Goal: Transaction & Acquisition: Purchase product/service

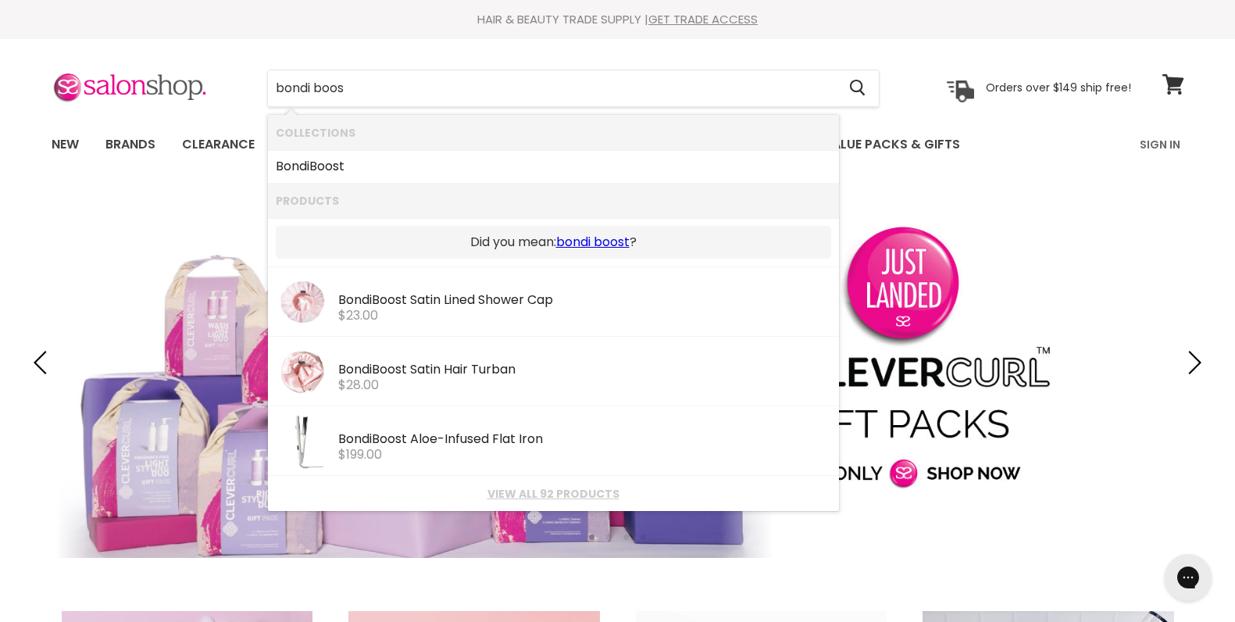
type input "bondi boost"
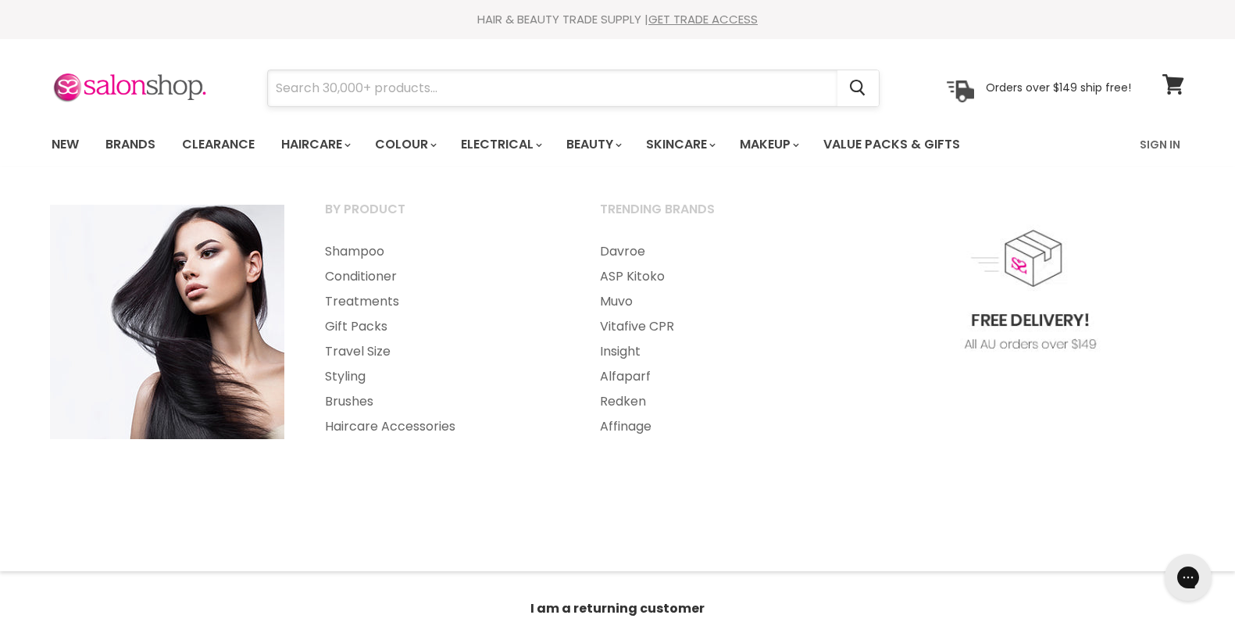
click at [331, 80] on input "Search" at bounding box center [553, 88] width 570 height 36
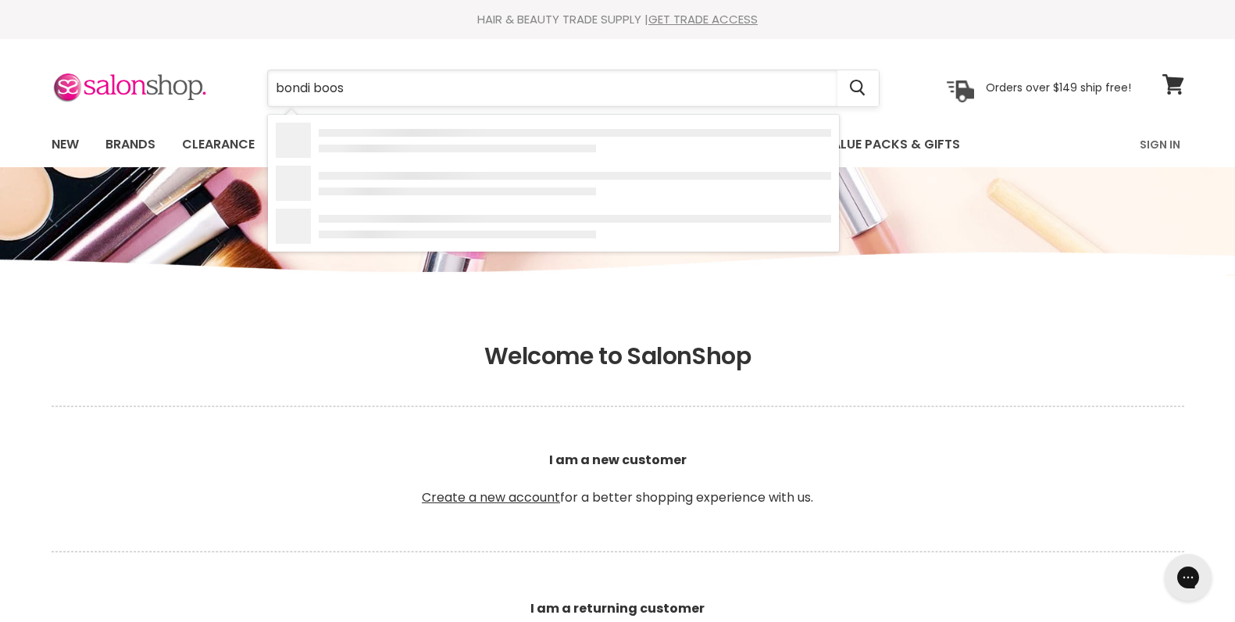
type input "bondi boost"
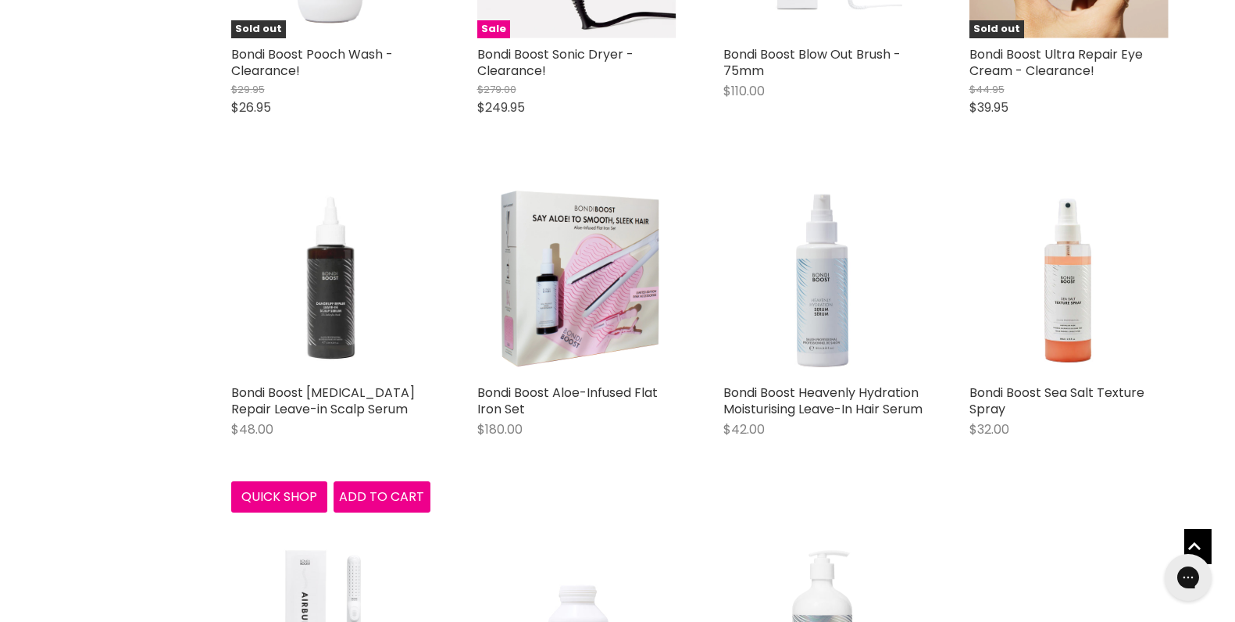
scroll to position [1405, 0]
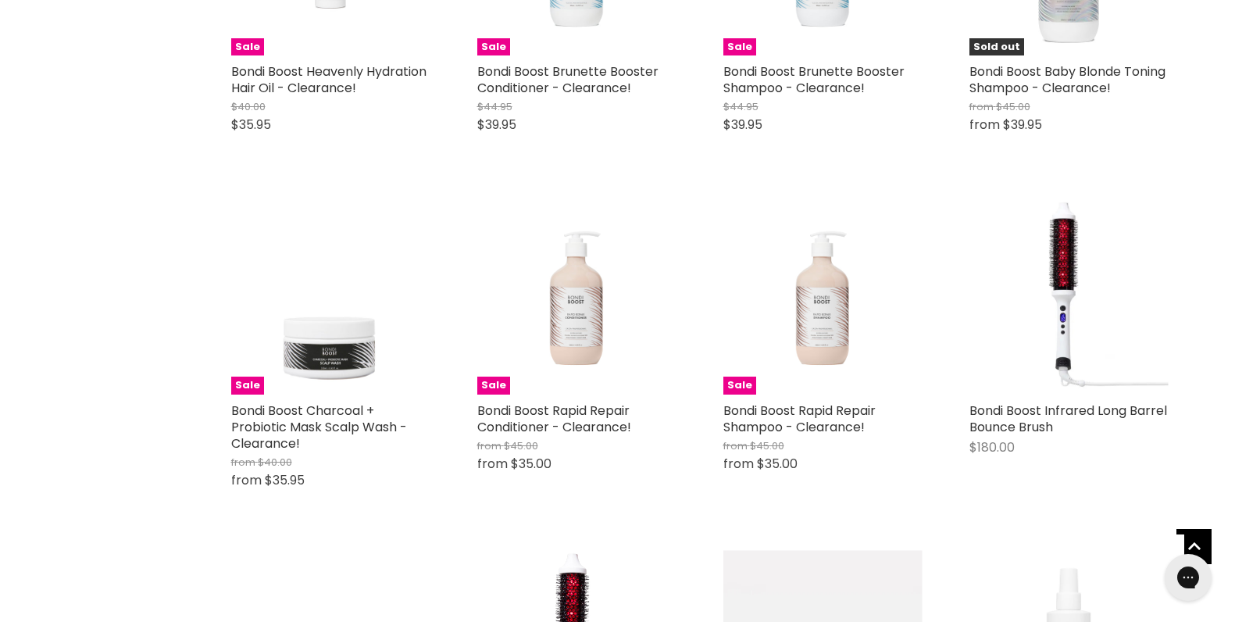
scroll to position [2901, 0]
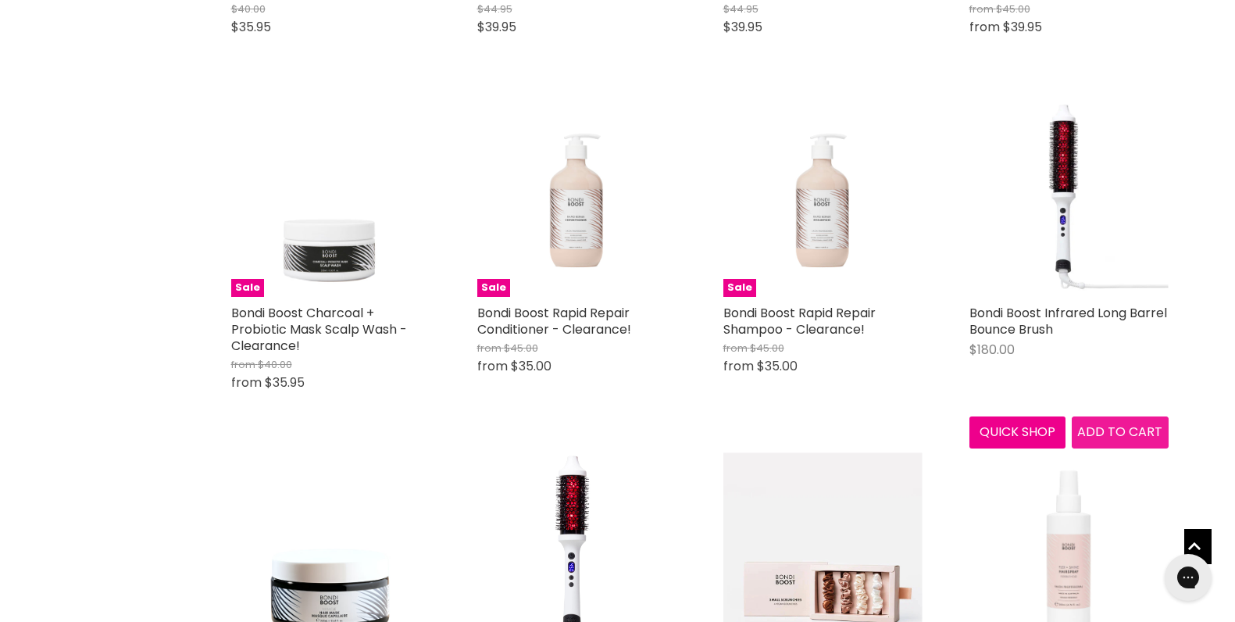
click at [1103, 441] on span "Add to cart" at bounding box center [1120, 432] width 85 height 18
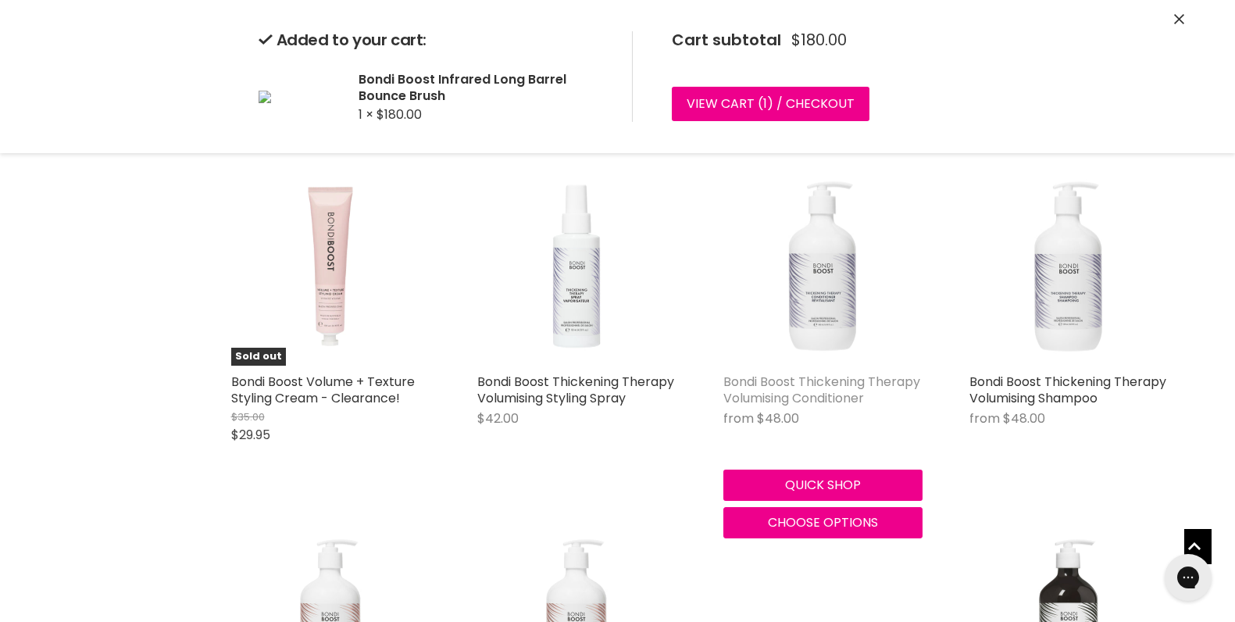
scroll to position [3689, 0]
